Goal: Transaction & Acquisition: Purchase product/service

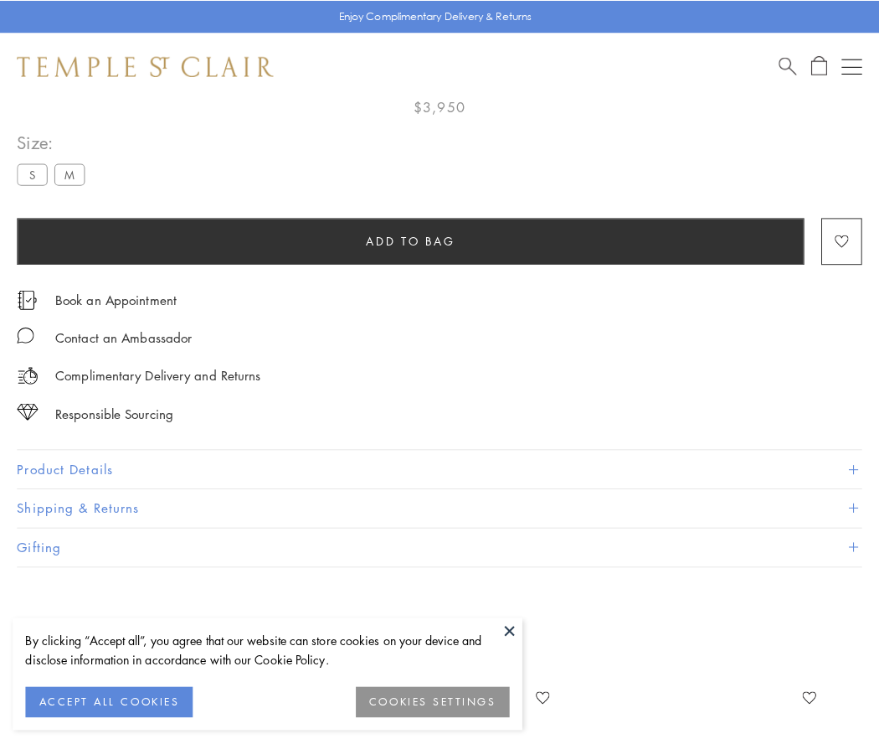
scroll to position [99, 0]
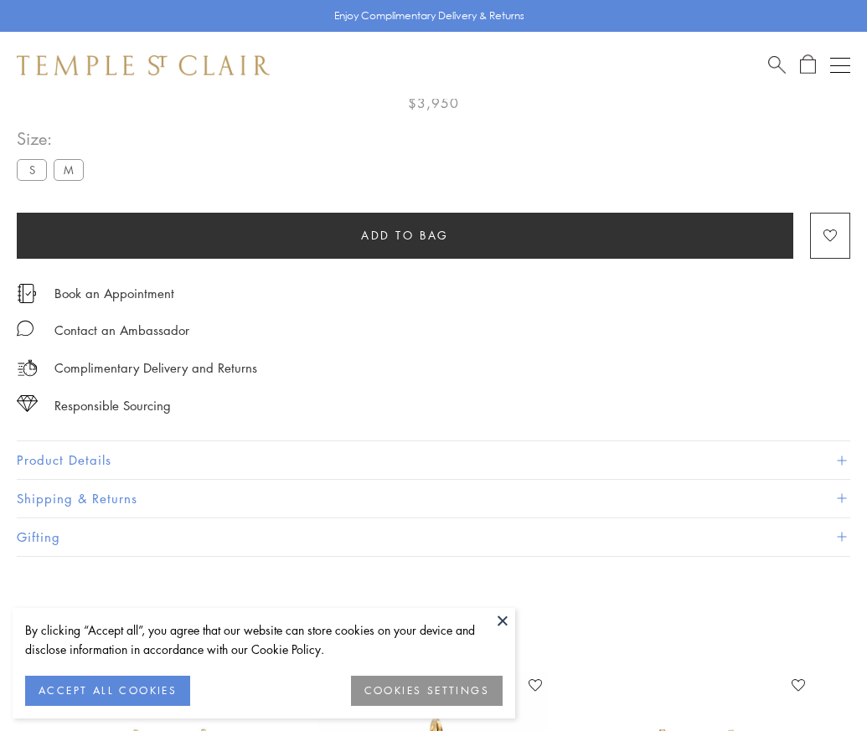
click at [404, 234] on span "Add to bag" at bounding box center [405, 235] width 88 height 18
